Goal: Task Accomplishment & Management: Manage account settings

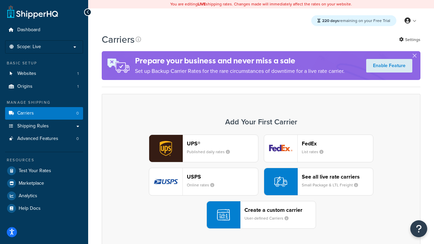
click at [261, 182] on div "UPS® Published daily rates FedEx List rates USPS Online rates See all live rate…" at bounding box center [261, 182] width 305 height 94
click at [338, 144] on header "FedEx" at bounding box center [337, 143] width 71 height 6
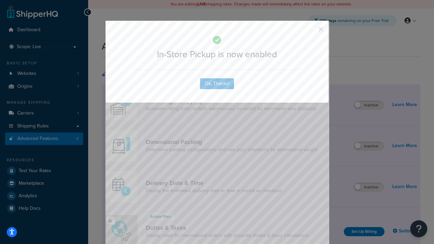
scroll to position [220, 0]
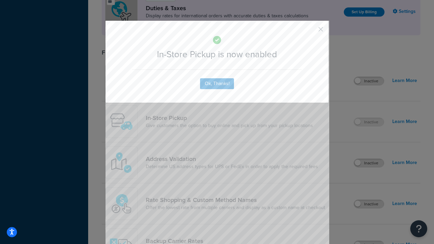
click at [311, 32] on button "button" at bounding box center [311, 32] width 2 height 2
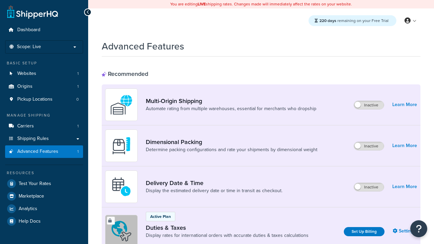
scroll to position [220, 0]
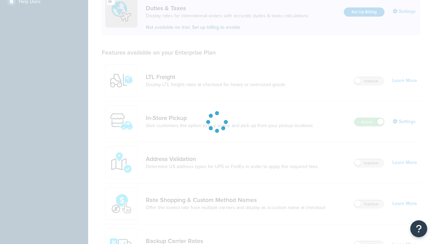
scroll to position [207, 0]
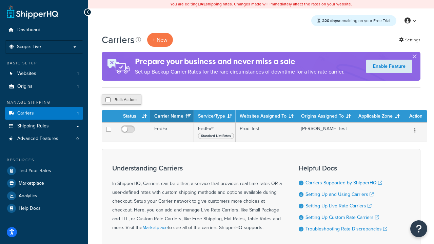
click at [108, 100] on input "checkbox" at bounding box center [108, 99] width 5 height 5
checkbox input "true"
click at [180, 100] on button "Delete" at bounding box center [180, 100] width 23 height 10
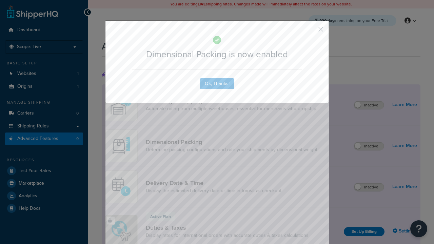
click at [311, 32] on button "button" at bounding box center [311, 32] width 2 height 2
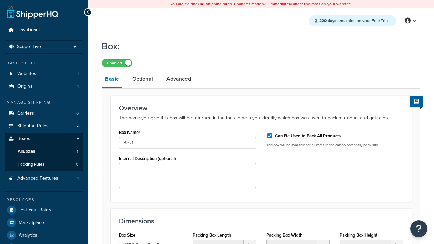
select select "usps_small"
type input "Box1"
